Goal: Find specific page/section: Find specific page/section

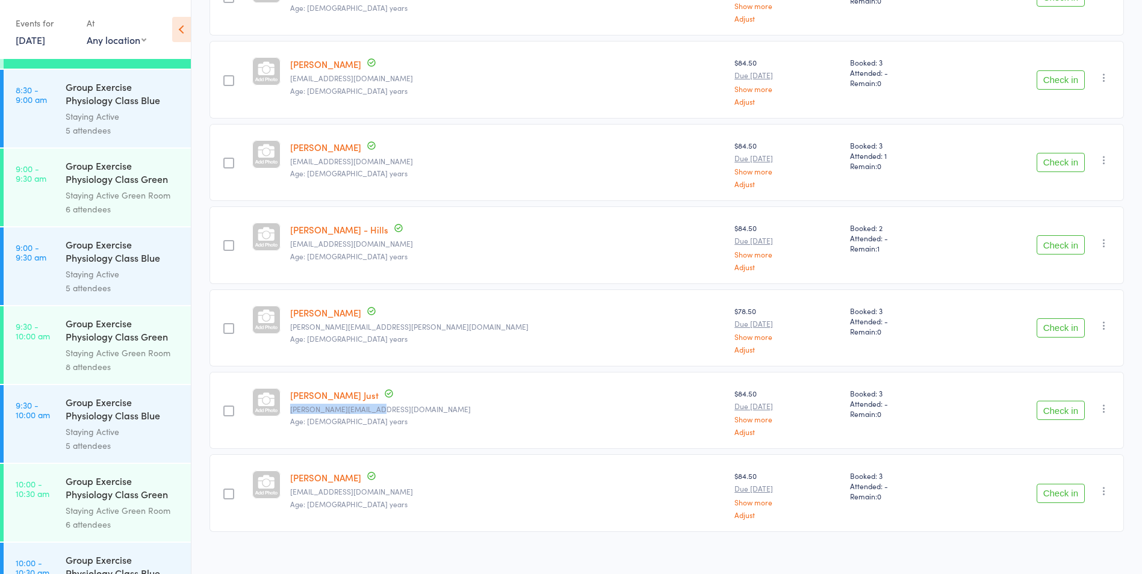
scroll to position [421, 0]
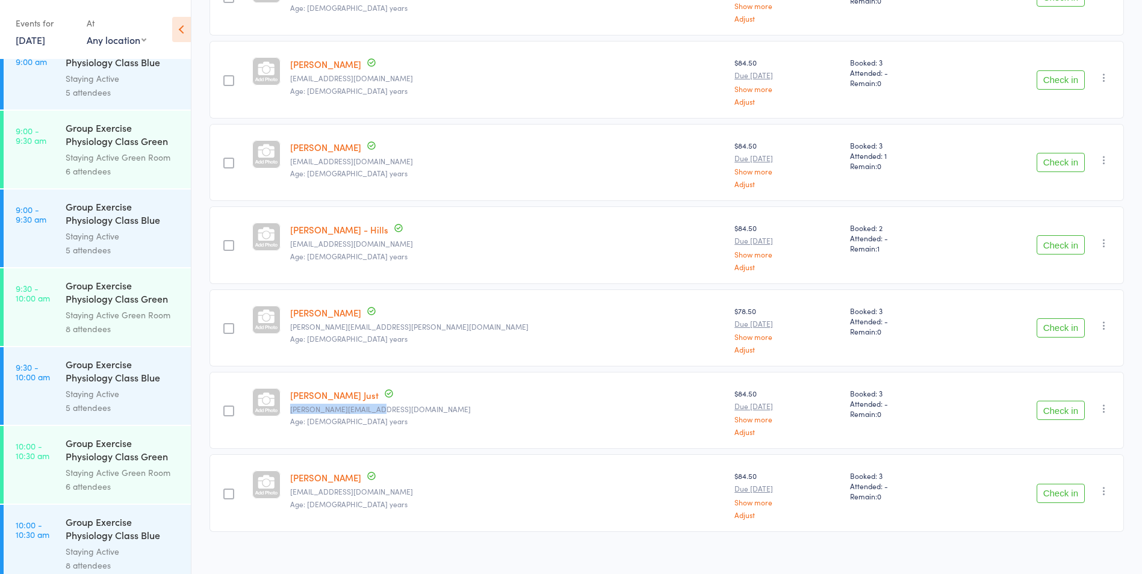
click at [101, 315] on div "Staying Active Green Room" at bounding box center [123, 315] width 115 height 14
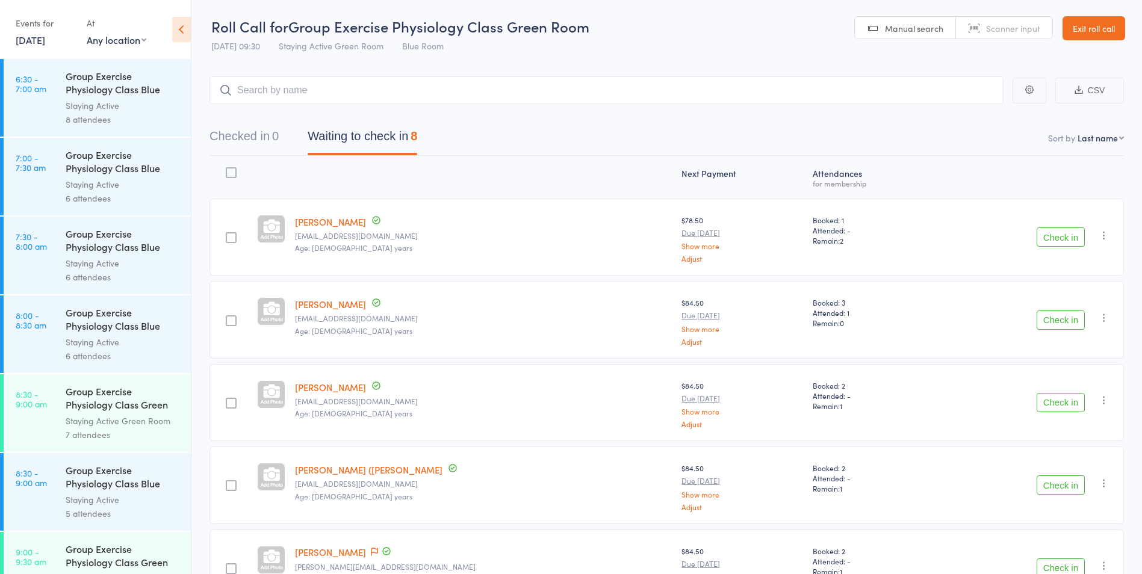
scroll to position [61, 0]
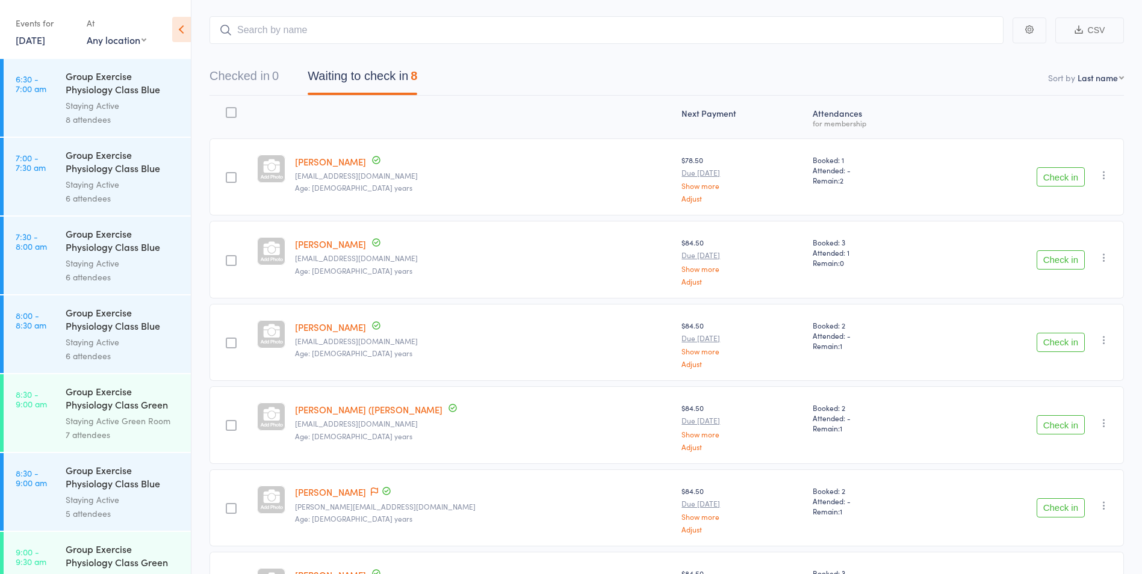
click at [342, 332] on link "[PERSON_NAME]" at bounding box center [330, 327] width 71 height 13
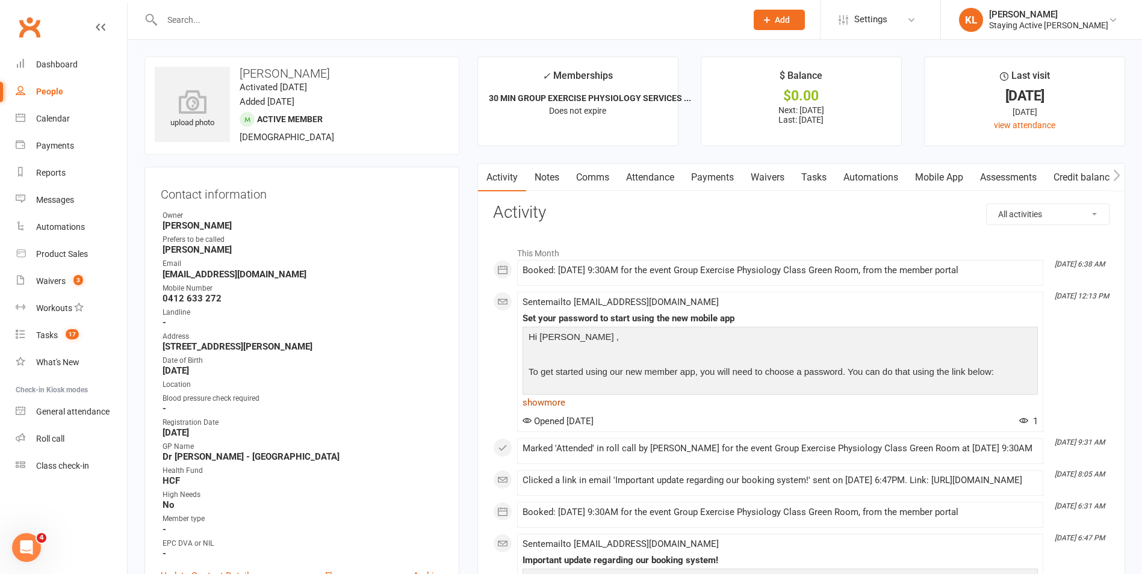
click at [553, 401] on link "show more" at bounding box center [779, 402] width 515 height 17
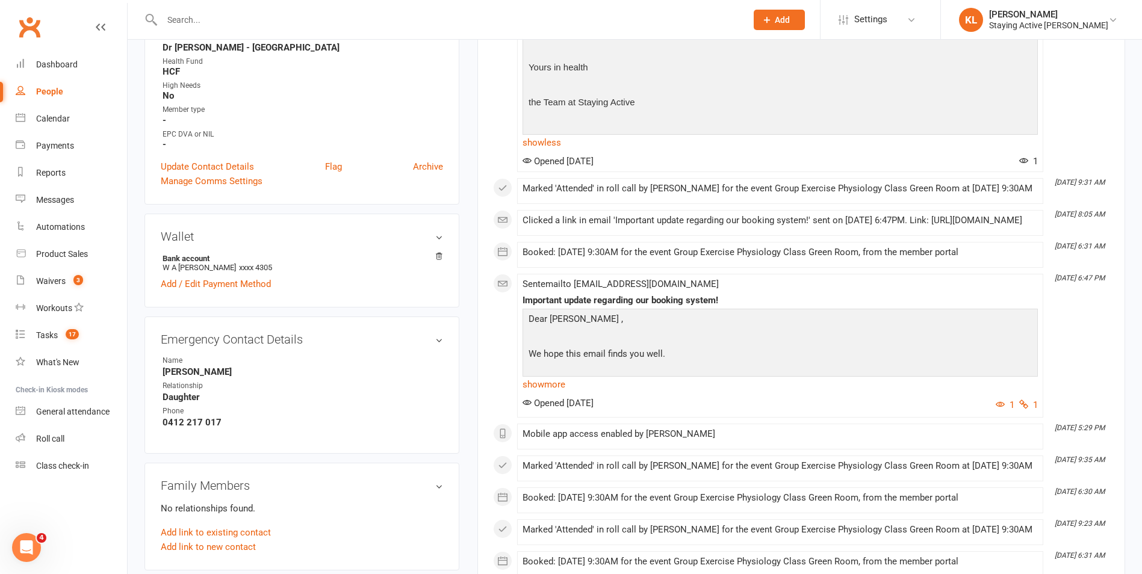
scroll to position [421, 0]
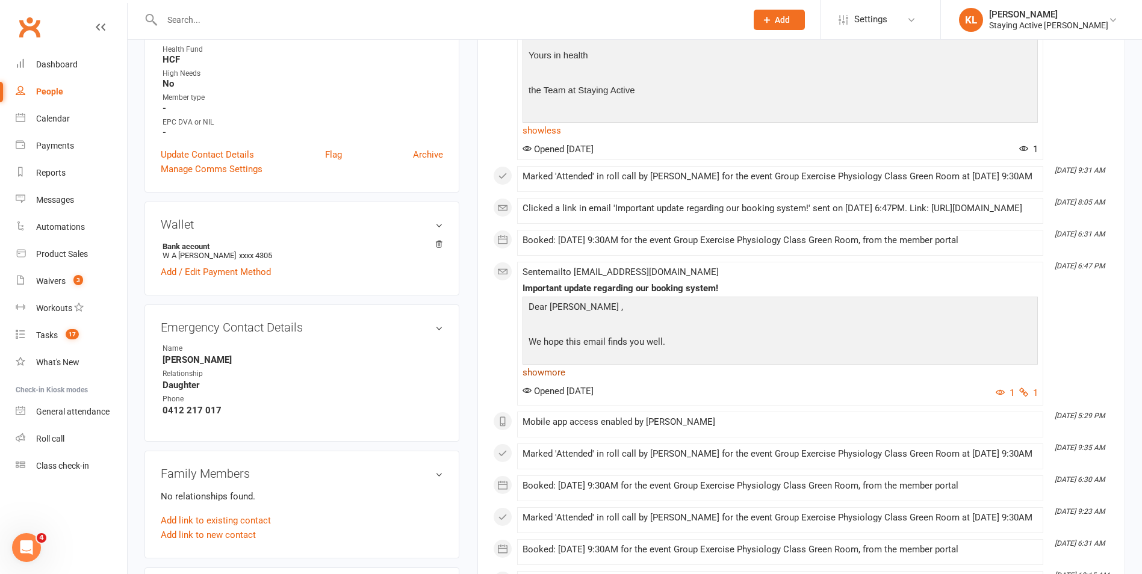
click at [553, 381] on link "show more" at bounding box center [779, 372] width 515 height 17
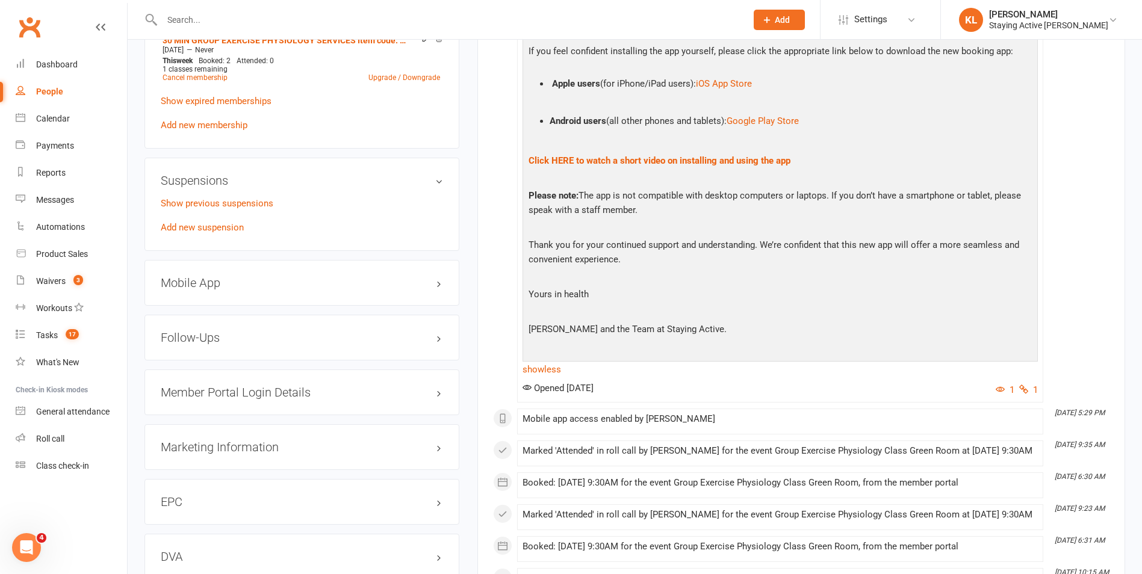
scroll to position [1023, 0]
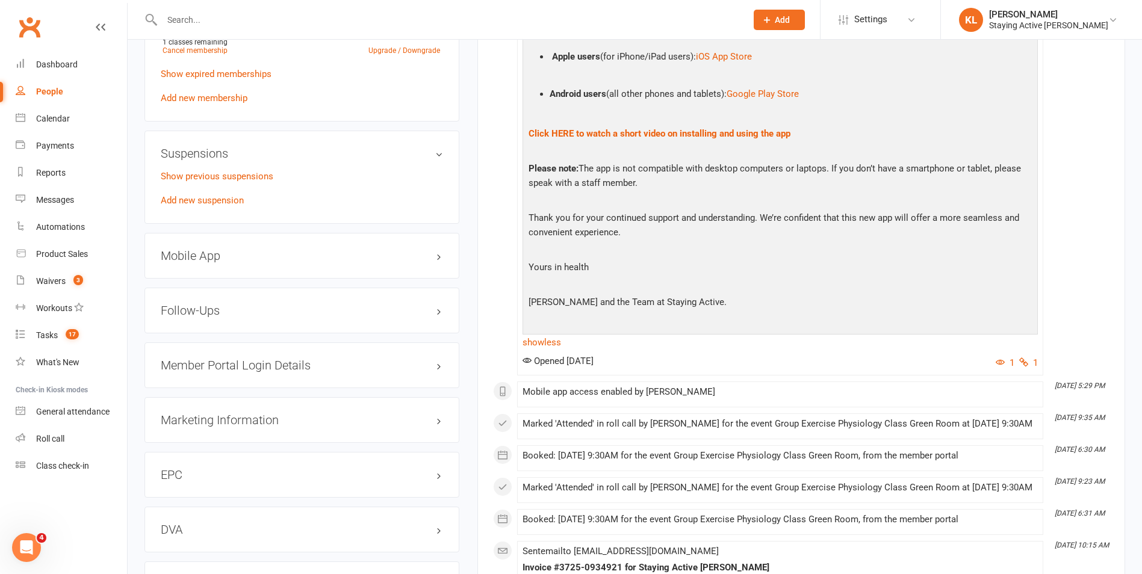
click at [211, 262] on div "Mobile App" at bounding box center [301, 256] width 315 height 46
click at [208, 256] on h3 "Mobile App" at bounding box center [302, 255] width 282 height 13
